Goal: Check status: Check status

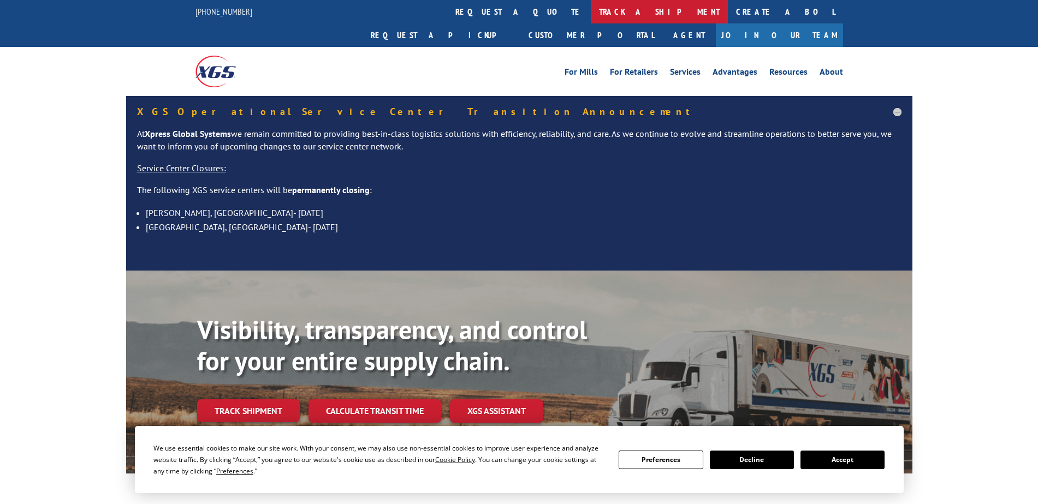
click at [591, 5] on link "track a shipment" at bounding box center [659, 11] width 137 height 23
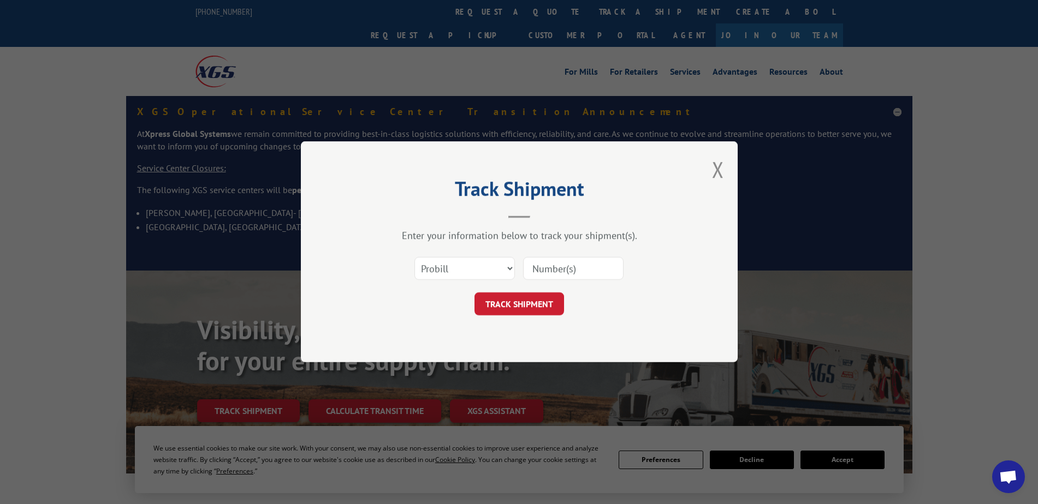
click at [542, 274] on input at bounding box center [573, 269] width 100 height 23
paste input "156337312"
type input "156337312"
click at [518, 309] on button "TRACK SHIPMENT" at bounding box center [519, 304] width 90 height 23
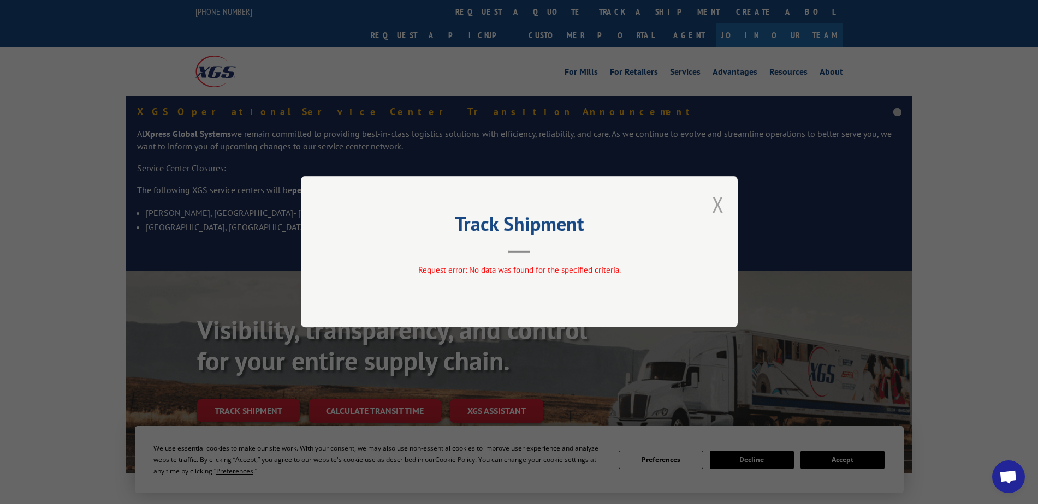
drag, startPoint x: 716, startPoint y: 199, endPoint x: 655, endPoint y: 185, distance: 63.4
click at [715, 198] on button "Close modal" at bounding box center [718, 204] width 12 height 29
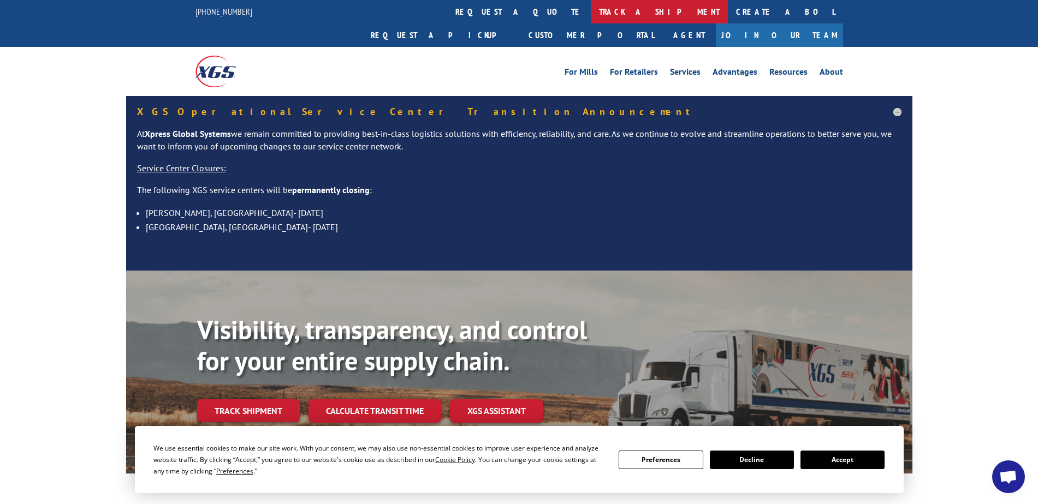
click at [591, 14] on link "track a shipment" at bounding box center [659, 11] width 137 height 23
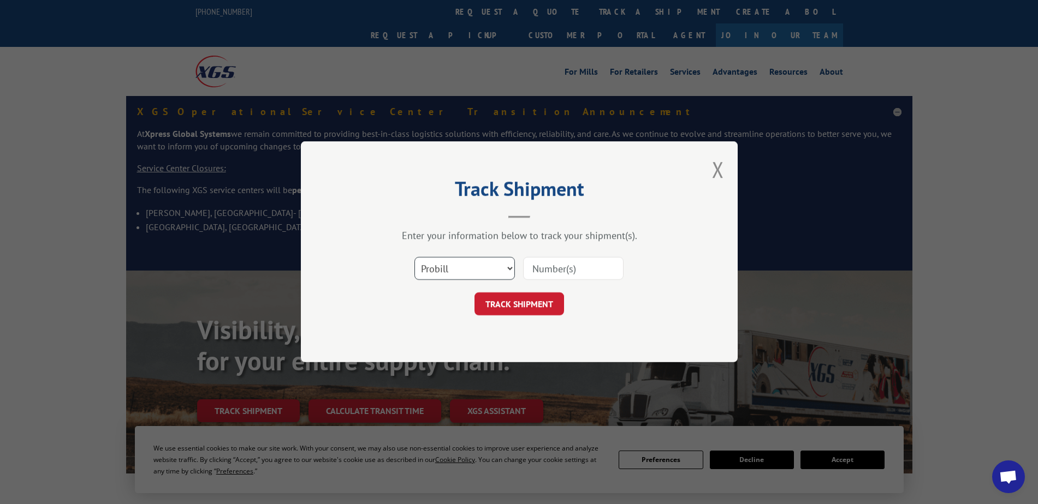
click at [465, 271] on select "Select category... Probill BOL PO" at bounding box center [464, 269] width 100 height 23
select select "bol"
click at [414, 258] on select "Select category... Probill BOL PO" at bounding box center [464, 269] width 100 height 23
click at [550, 263] on input at bounding box center [573, 269] width 100 height 23
paste input "5995535"
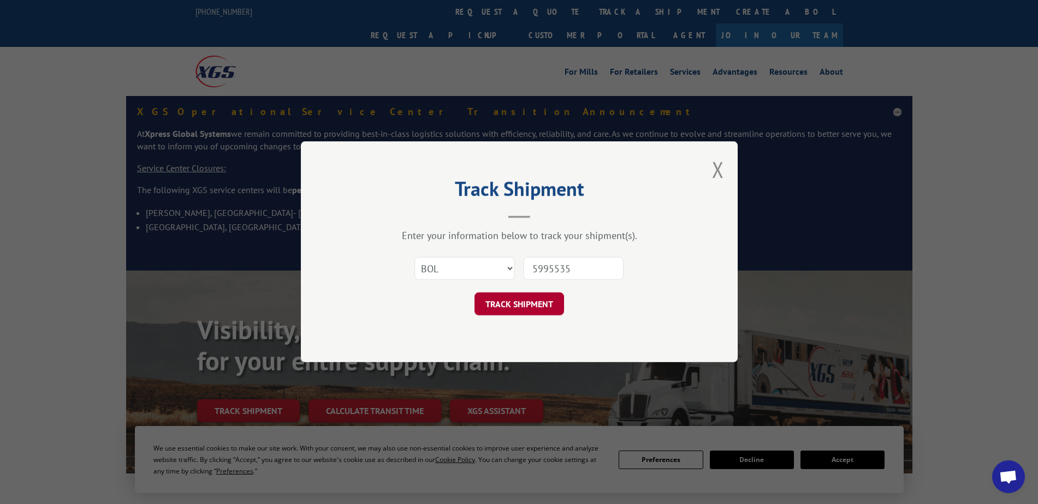
type input "5995535"
click at [519, 308] on button "TRACK SHIPMENT" at bounding box center [519, 304] width 90 height 23
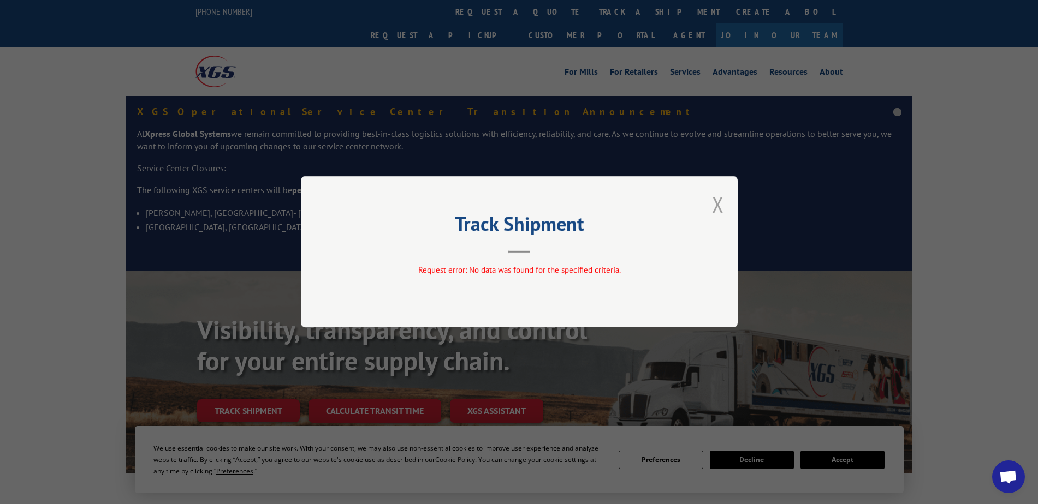
click at [723, 203] on button "Close modal" at bounding box center [718, 204] width 12 height 29
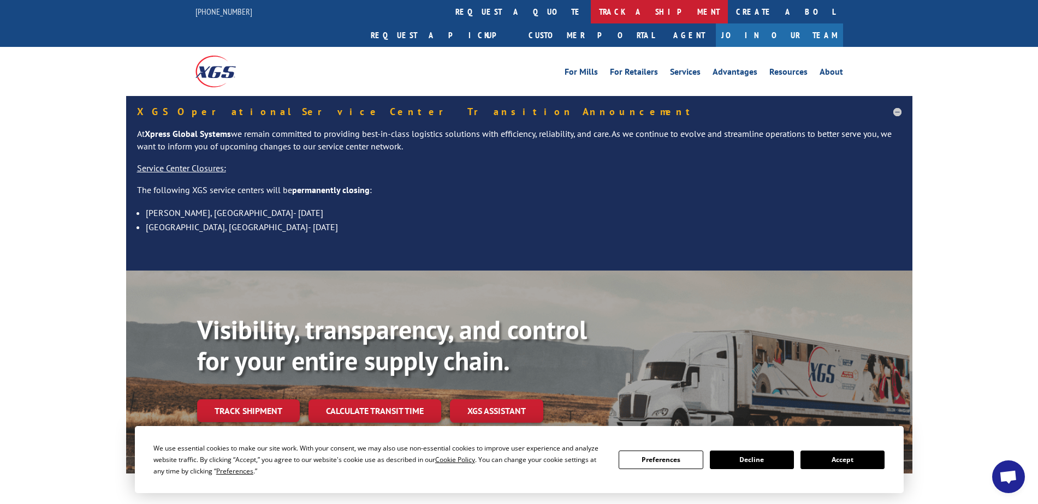
click at [591, 11] on link "track a shipment" at bounding box center [659, 11] width 137 height 23
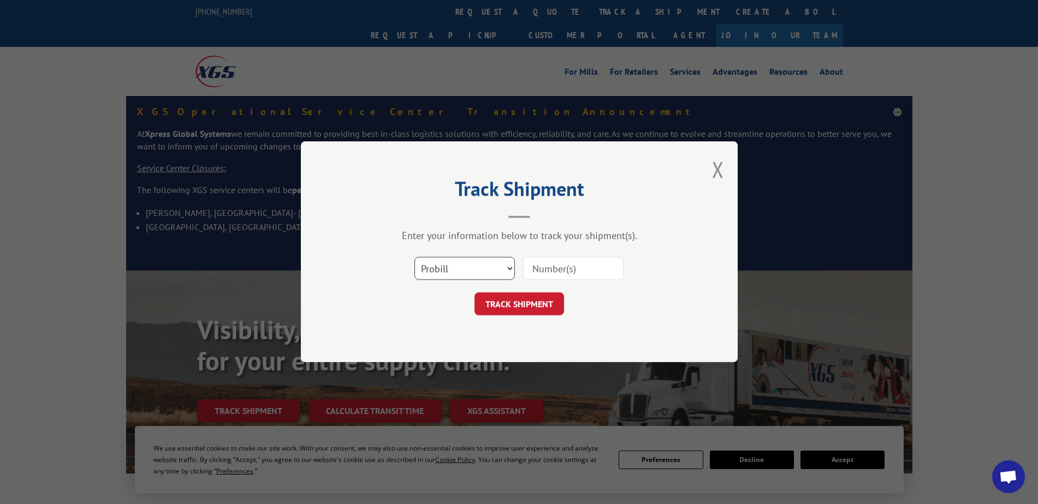
click at [480, 275] on select "Select category... Probill BOL PO" at bounding box center [464, 269] width 100 height 23
select select "po"
click at [414, 258] on select "Select category... Probill BOL PO" at bounding box center [464, 269] width 100 height 23
click at [563, 268] on input at bounding box center [573, 269] width 100 height 23
type input "89508577"
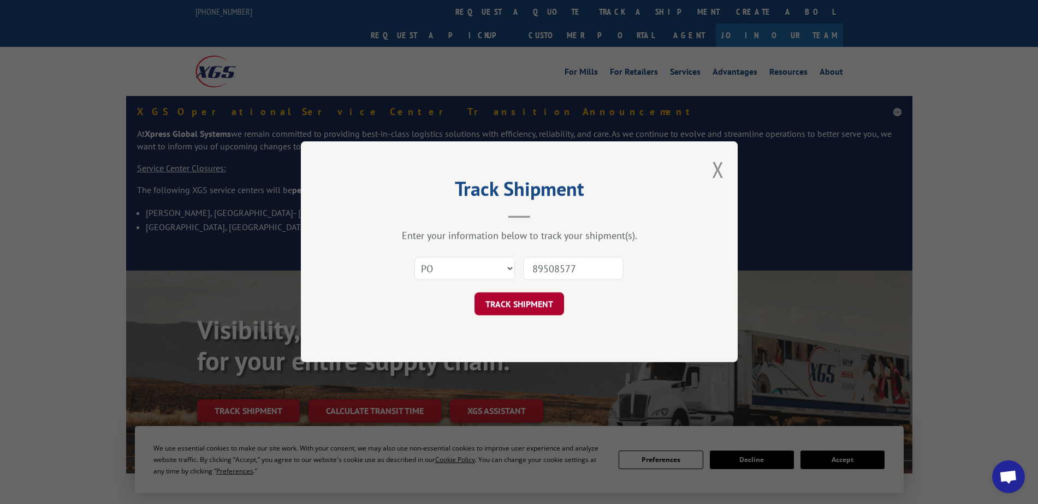
drag, startPoint x: 520, startPoint y: 298, endPoint x: 513, endPoint y: 298, distance: 7.1
click at [518, 298] on button "TRACK SHIPMENT" at bounding box center [519, 304] width 90 height 23
